Goal: Find contact information: Find contact information

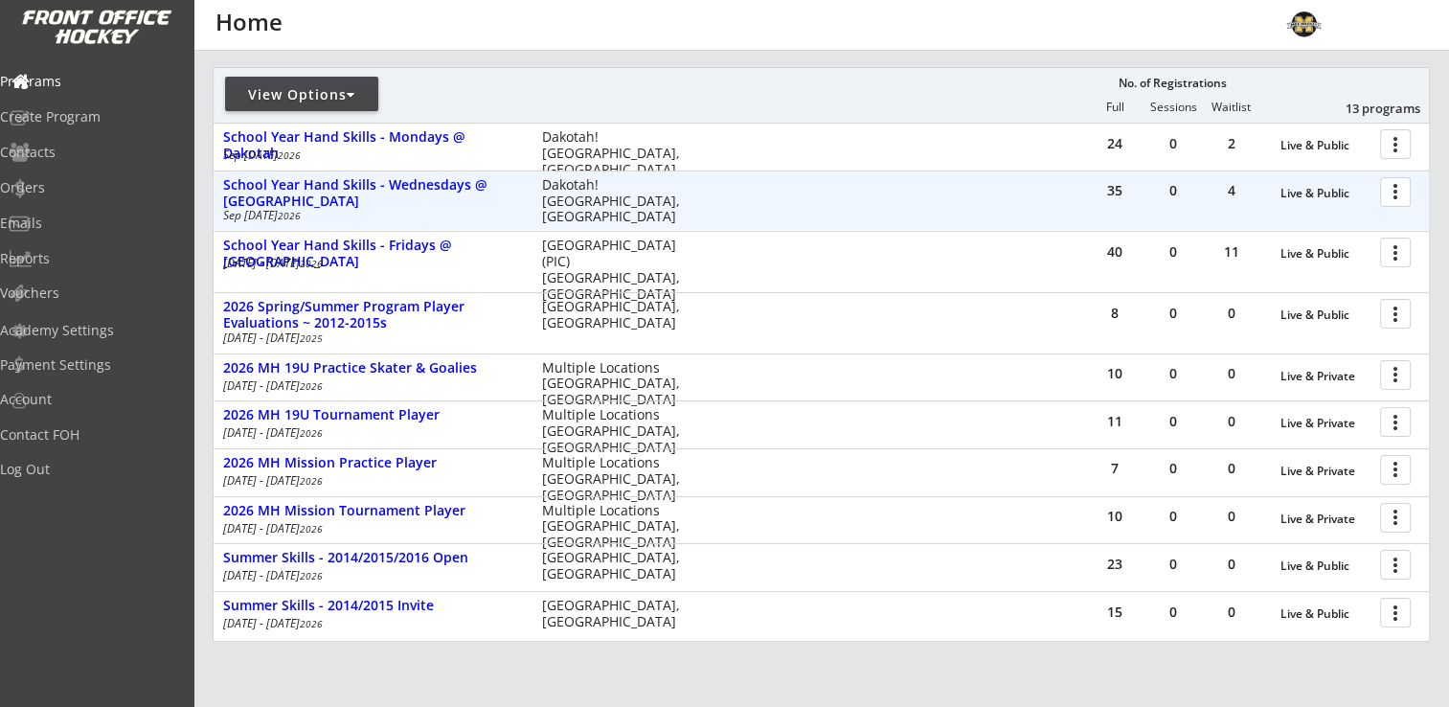
scroll to position [287, 0]
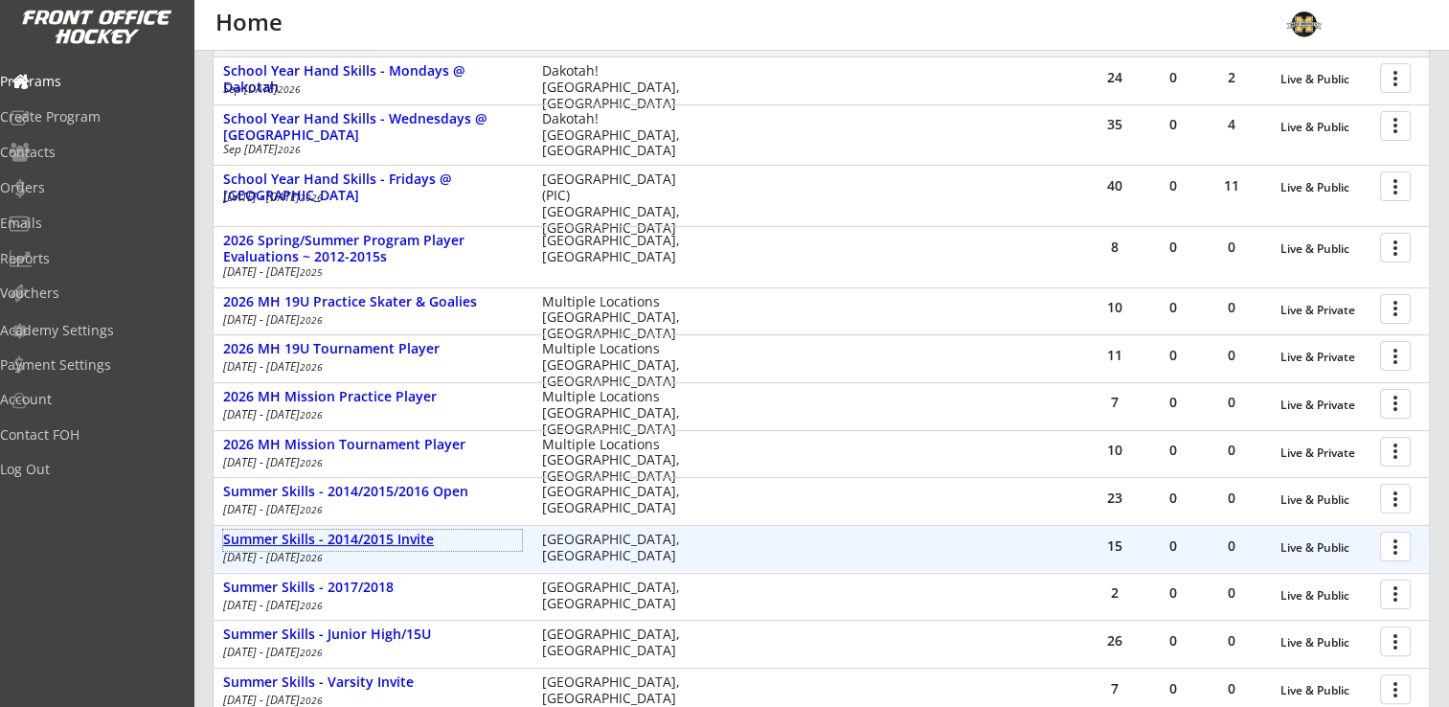
click at [402, 536] on div "Summer Skills - 2014/2015 Invite" at bounding box center [372, 540] width 299 height 16
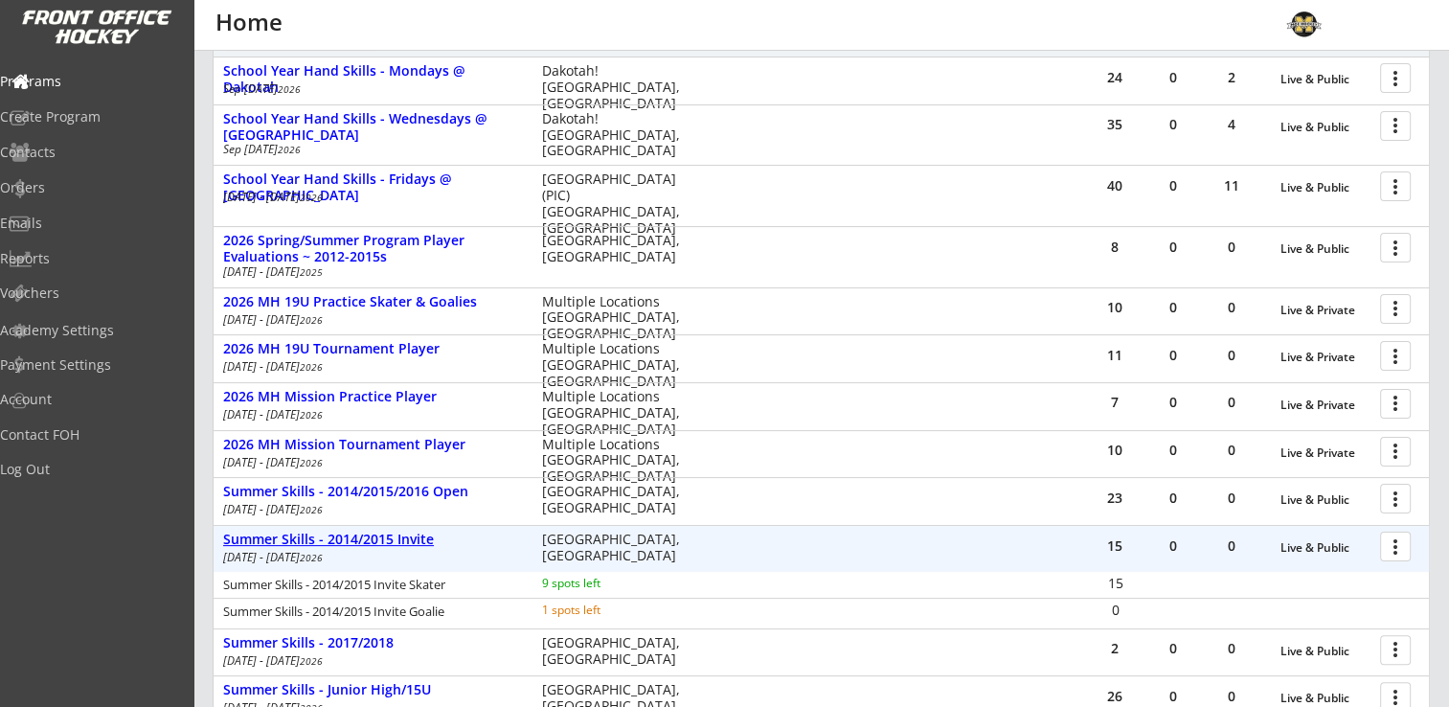
click at [402, 536] on div "Summer Skills - 2014/2015 Invite" at bounding box center [372, 540] width 299 height 16
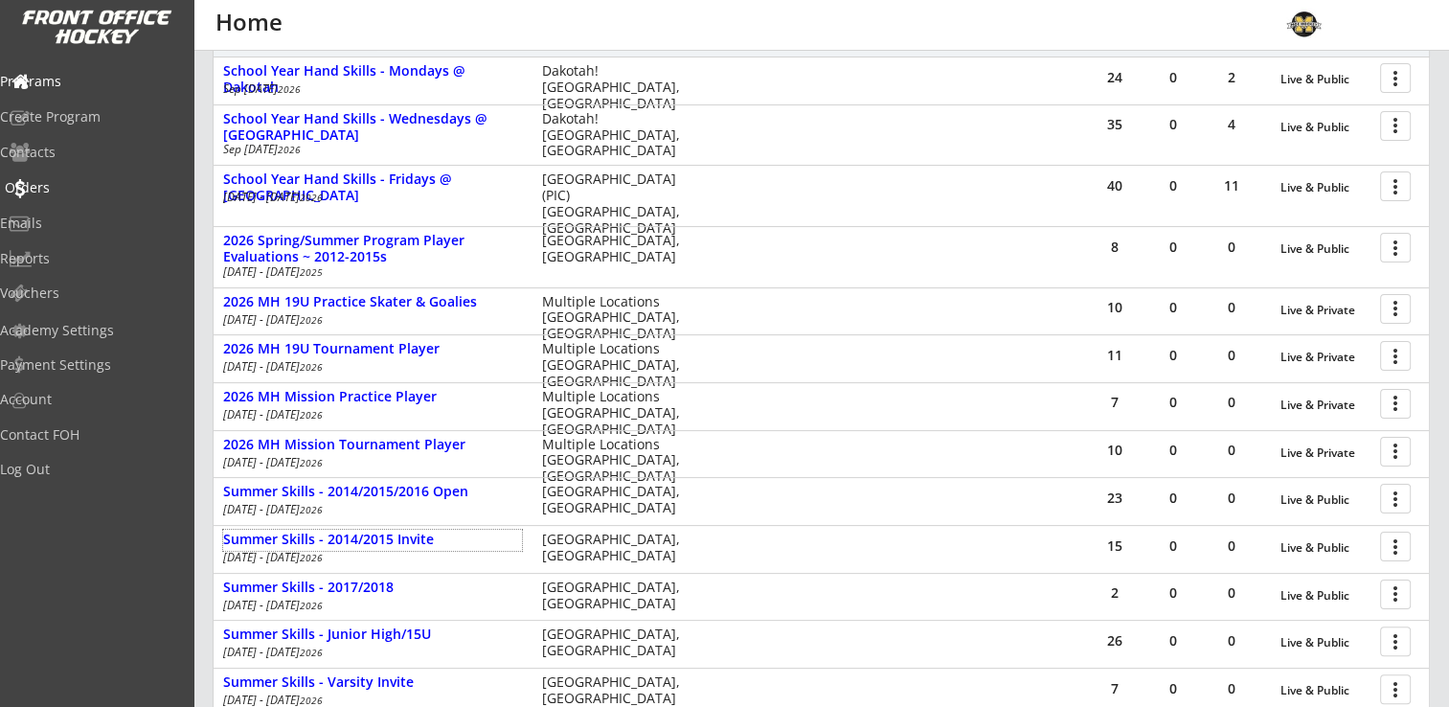
click at [69, 181] on div "Orders" at bounding box center [91, 187] width 172 height 13
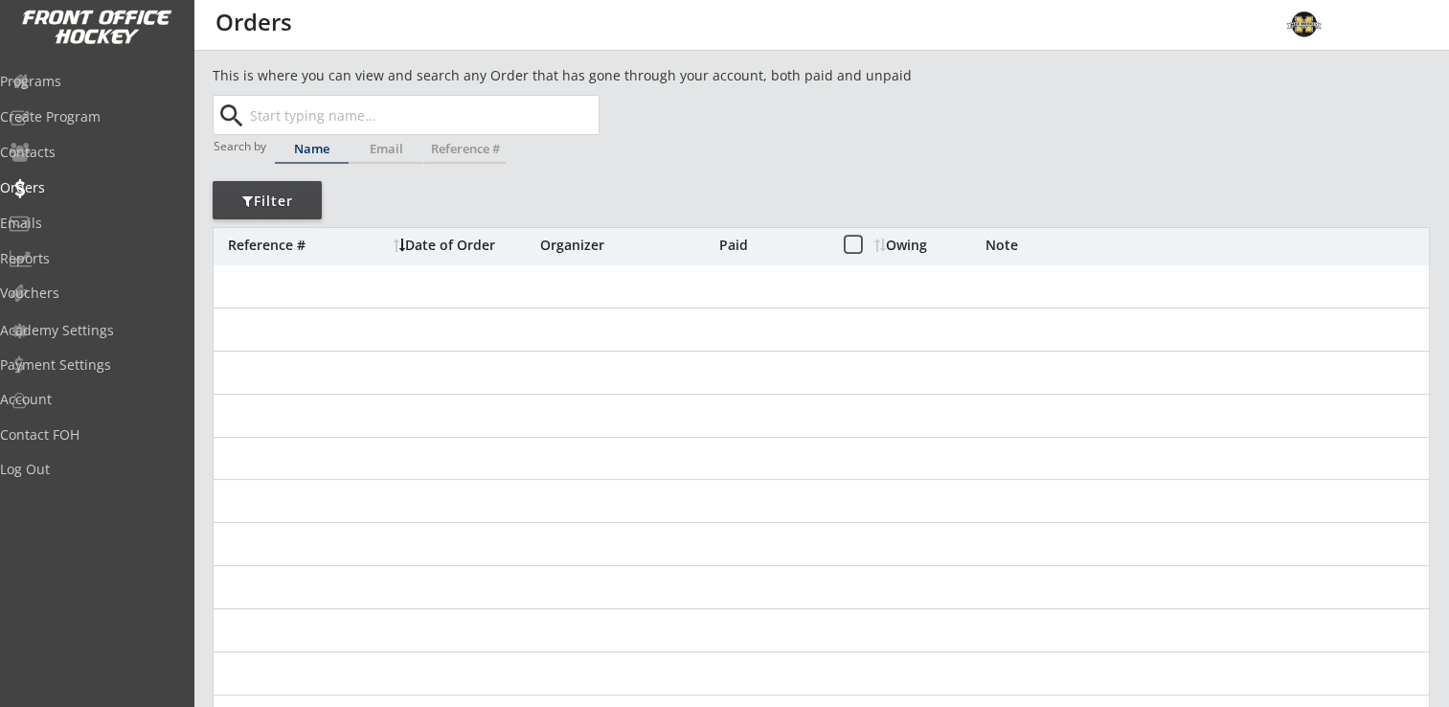
click at [339, 119] on input "text" at bounding box center [422, 115] width 352 height 38
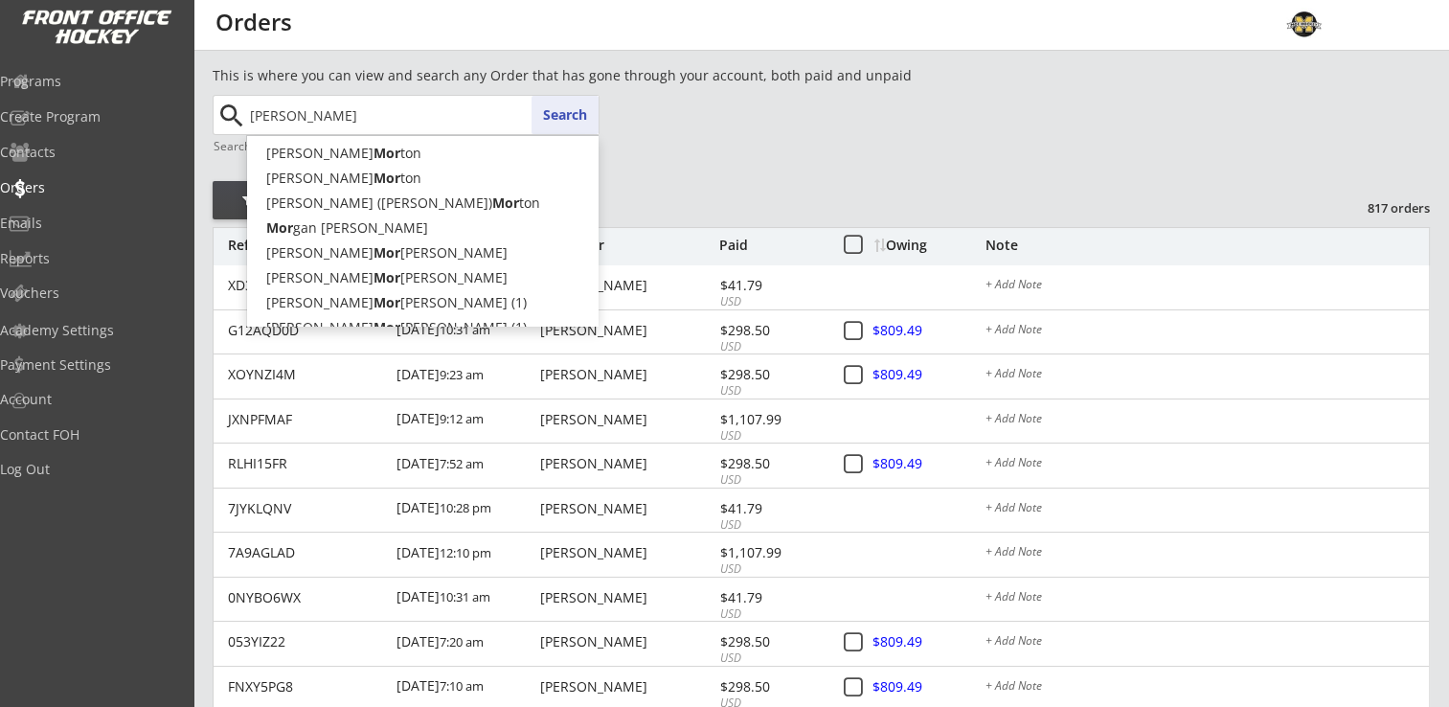
type input "[PERSON_NAME]"
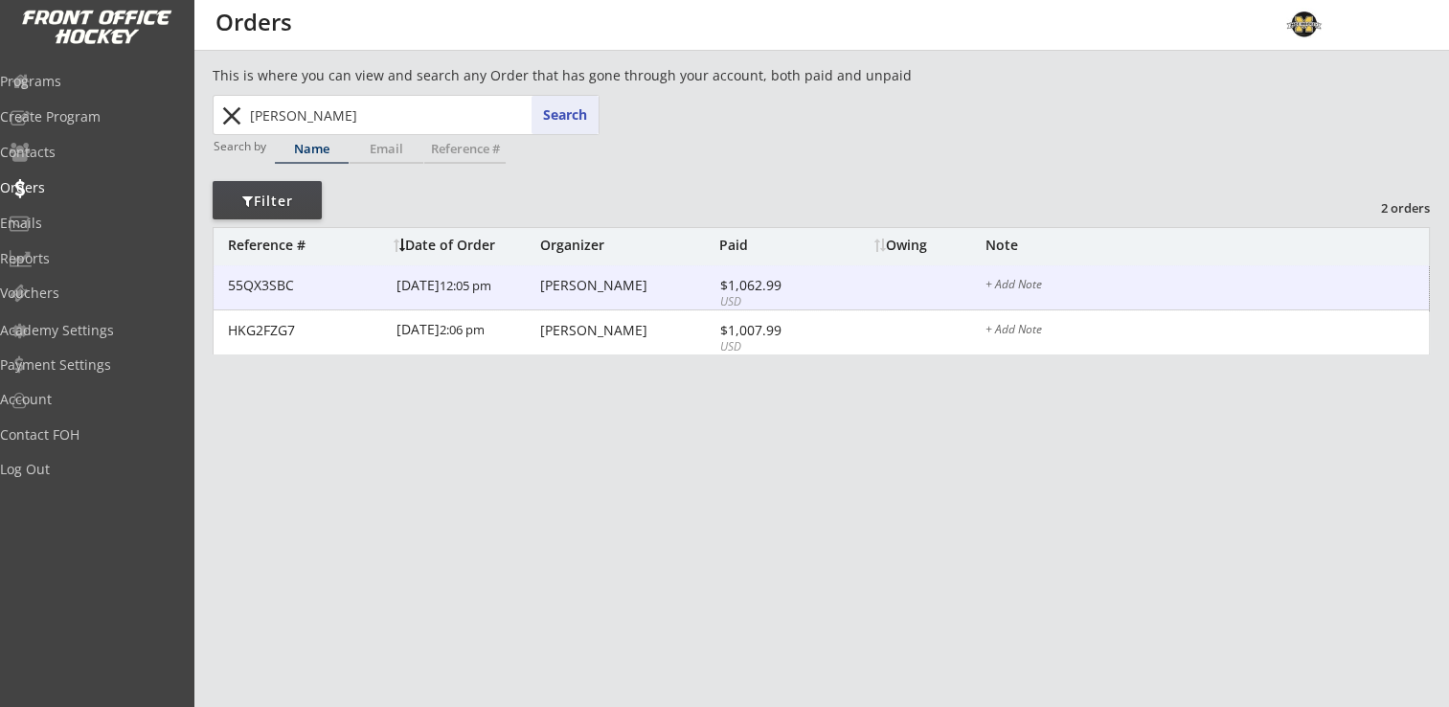
click at [570, 276] on div "55QX3SBC [DATE] 12:05 pm [PERSON_NAME] $1,062.99 USD + Add Note" at bounding box center [821, 287] width 1215 height 45
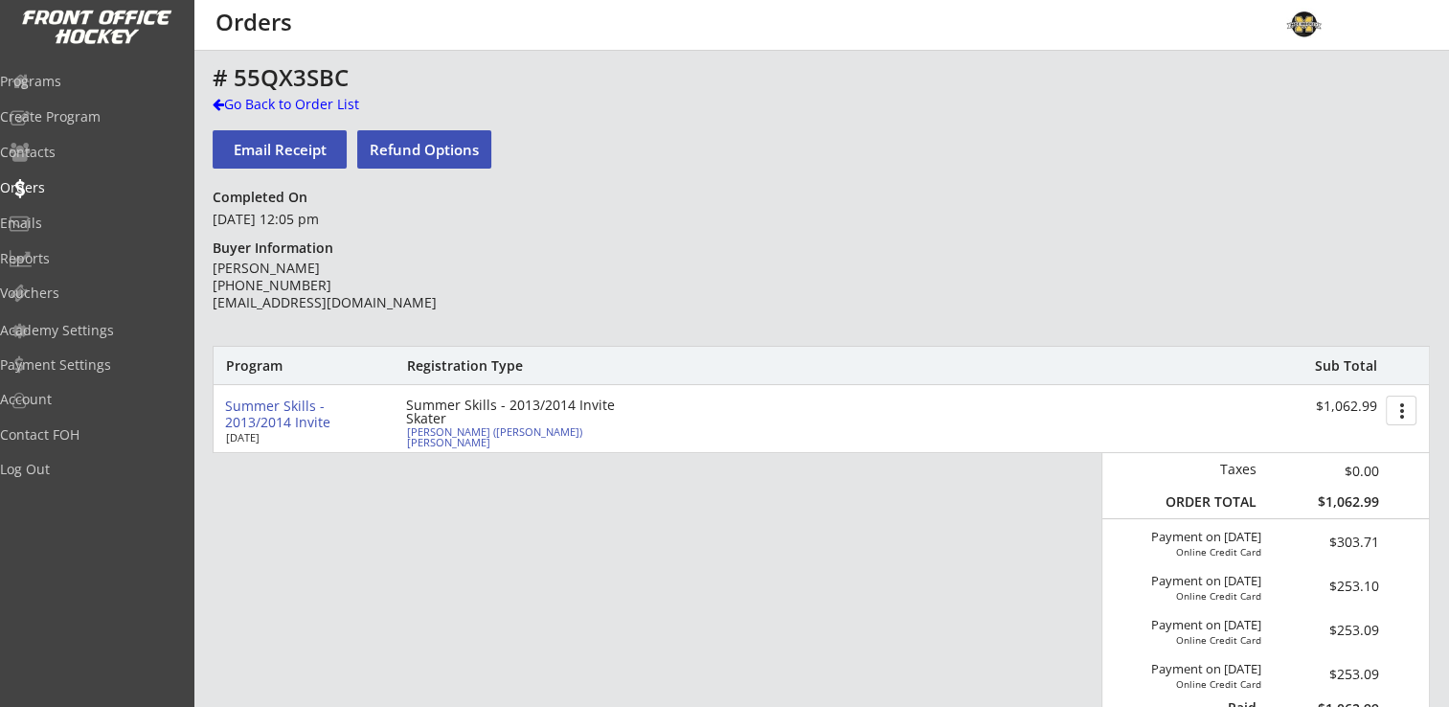
click at [480, 439] on div "Summer Skills - 2013/2014 Invite [DATE] Summer Skills - 2013/2014 Invite Skater…" at bounding box center [821, 418] width 1215 height 67
click at [494, 434] on div "[PERSON_NAME] ([PERSON_NAME]) [PERSON_NAME]" at bounding box center [514, 436] width 214 height 21
select select ""Youth Large""
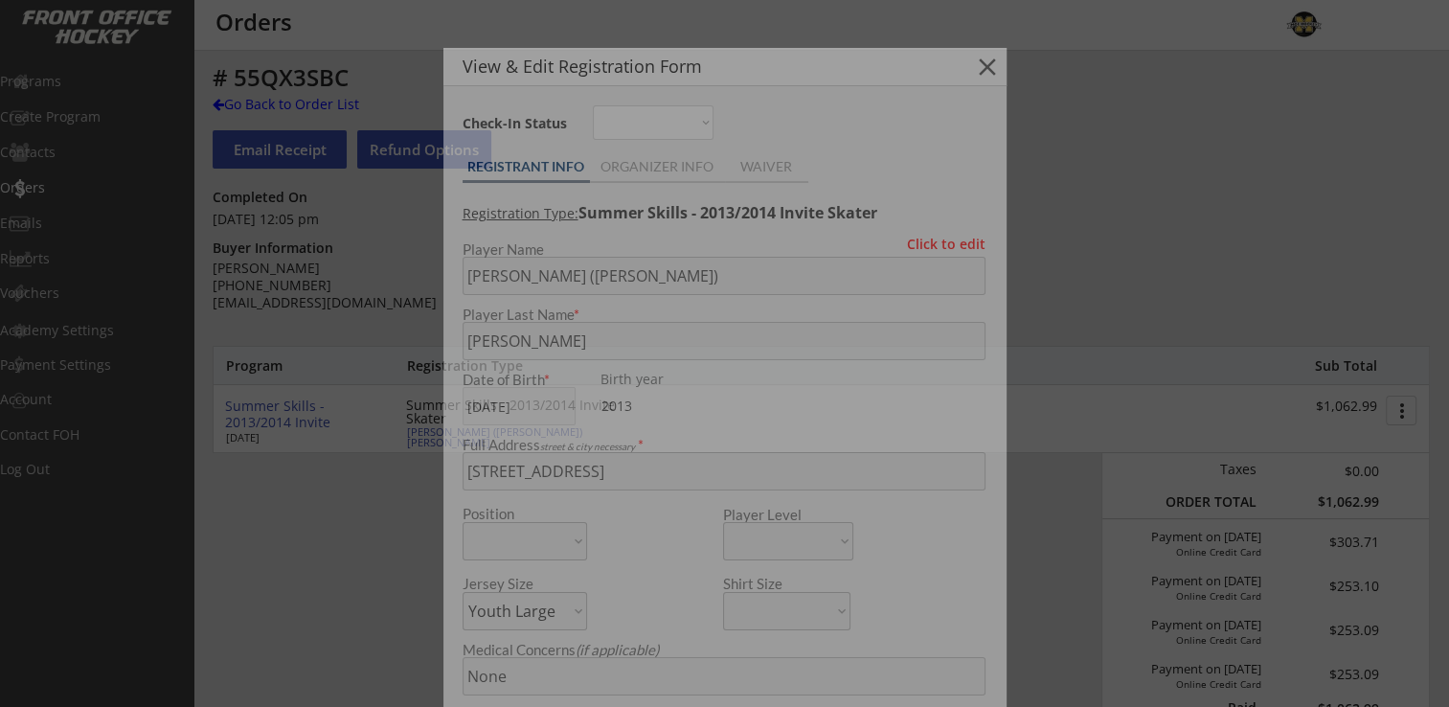
type input "[DEMOGRAPHIC_DATA]"
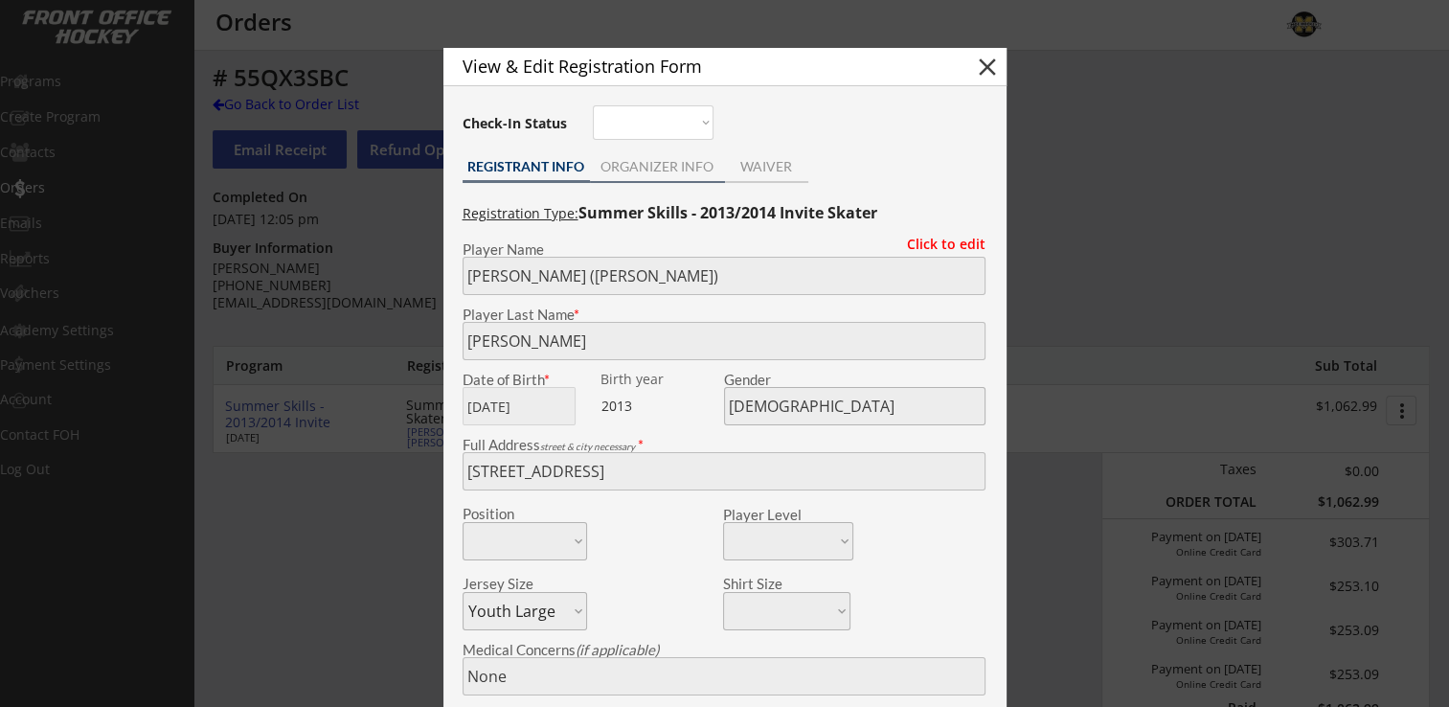
click at [674, 167] on div "ORGANIZER INFO" at bounding box center [657, 166] width 135 height 13
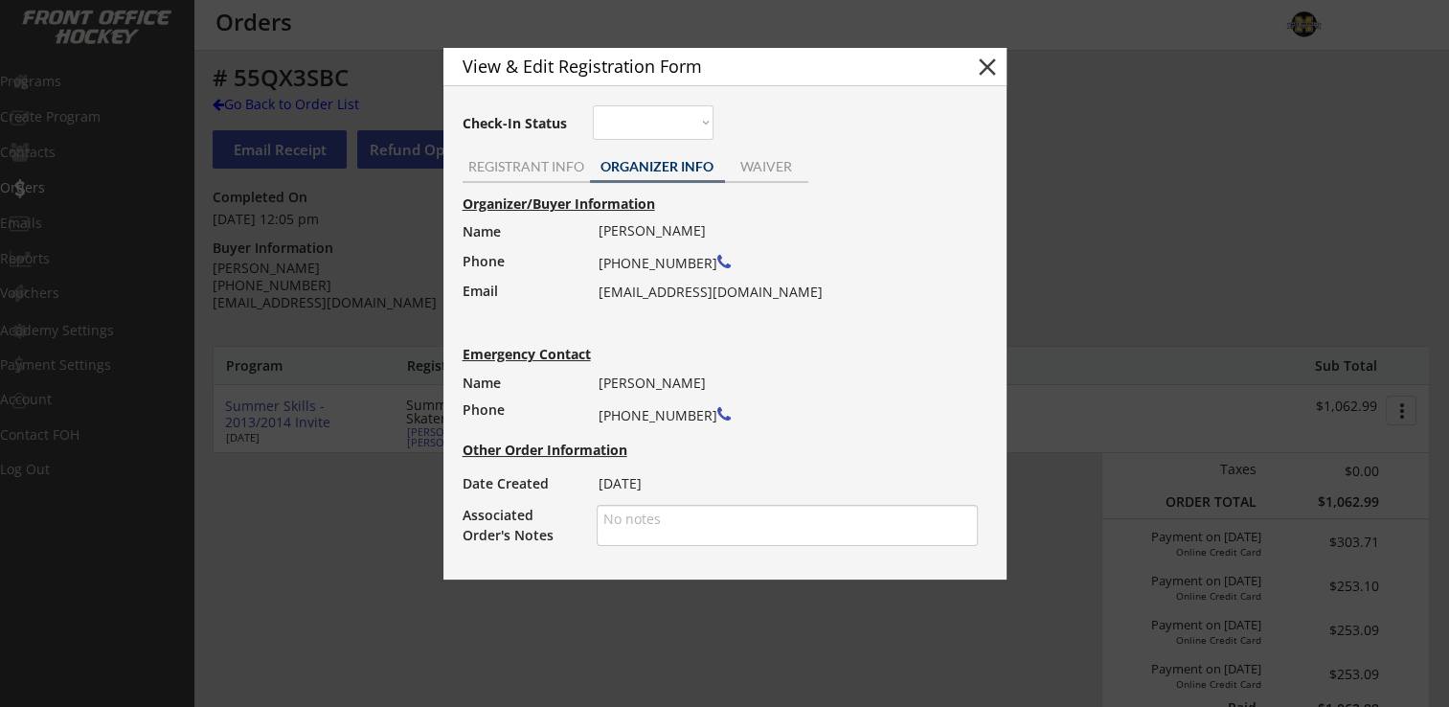
click at [600, 293] on div "[PERSON_NAME] [PHONE_NUMBER] [EMAIL_ADDRESS][DOMAIN_NAME]" at bounding box center [782, 261] width 367 height 88
click at [597, 293] on div "Organizer/Buyer Information Name Phone Email [PERSON_NAME] [PHONE_NUMBER] [EMAI…" at bounding box center [725, 371] width 544 height 358
drag, startPoint x: 599, startPoint y: 293, endPoint x: 760, endPoint y: 300, distance: 161.0
click at [760, 300] on div "[PERSON_NAME] [PHONE_NUMBER] [EMAIL_ADDRESS][DOMAIN_NAME]" at bounding box center [782, 261] width 367 height 88
drag, startPoint x: 760, startPoint y: 300, endPoint x: 730, endPoint y: 297, distance: 29.8
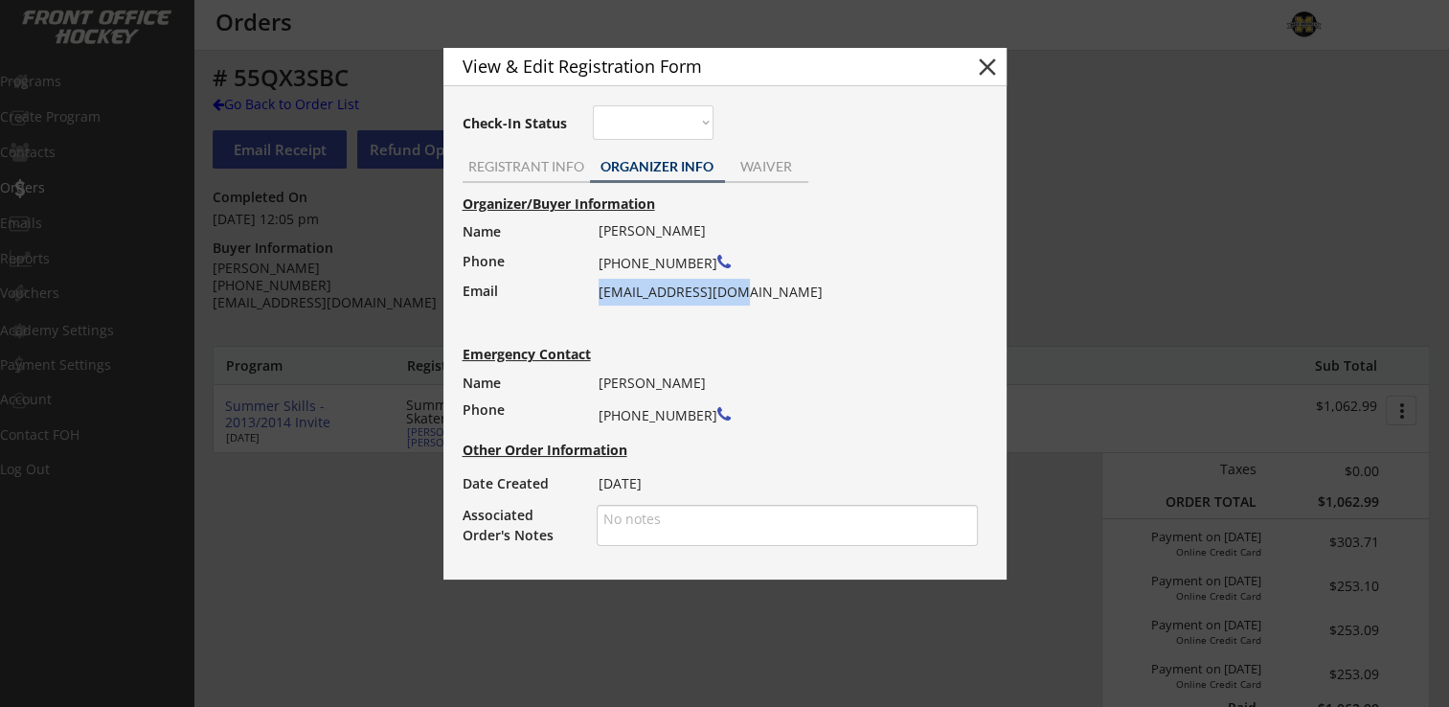
copy div "[EMAIL_ADDRESS][DOMAIN_NAME]"
click at [510, 163] on div "REGISTRANT INFO" at bounding box center [526, 166] width 127 height 13
